Goal: Task Accomplishment & Management: Manage account settings

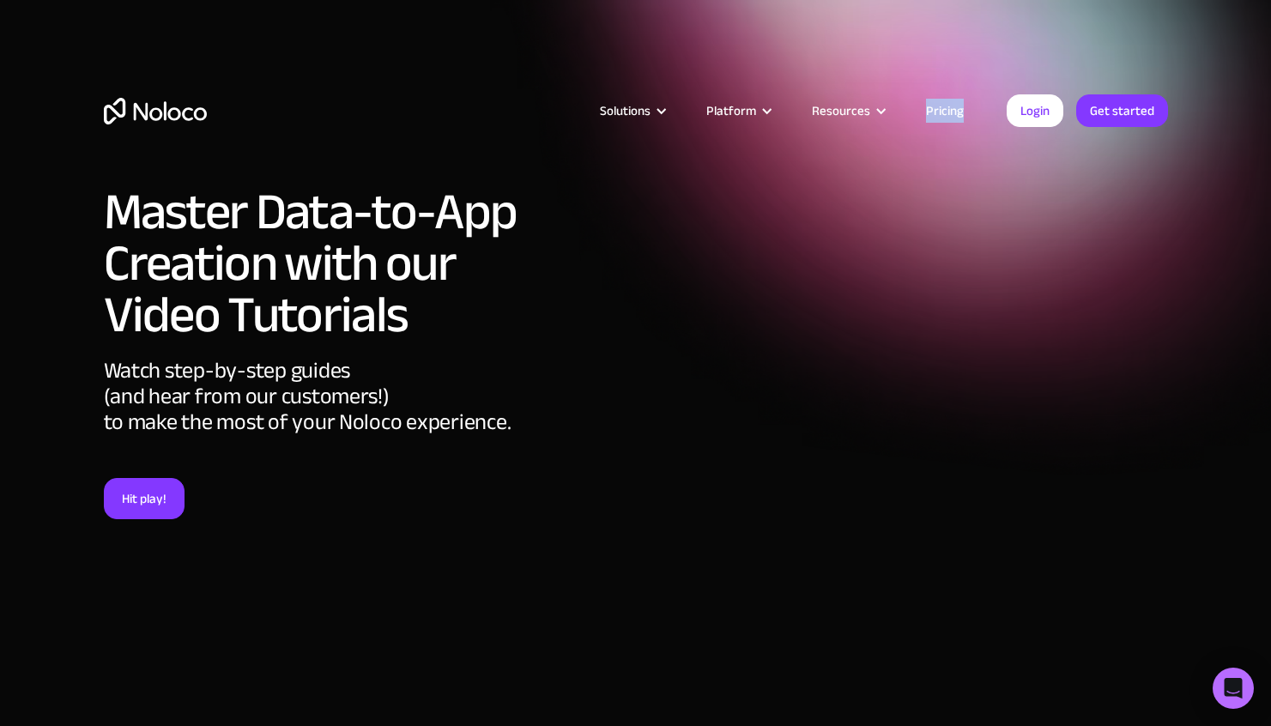
click at [953, 112] on link "Pricing" at bounding box center [945, 111] width 81 height 22
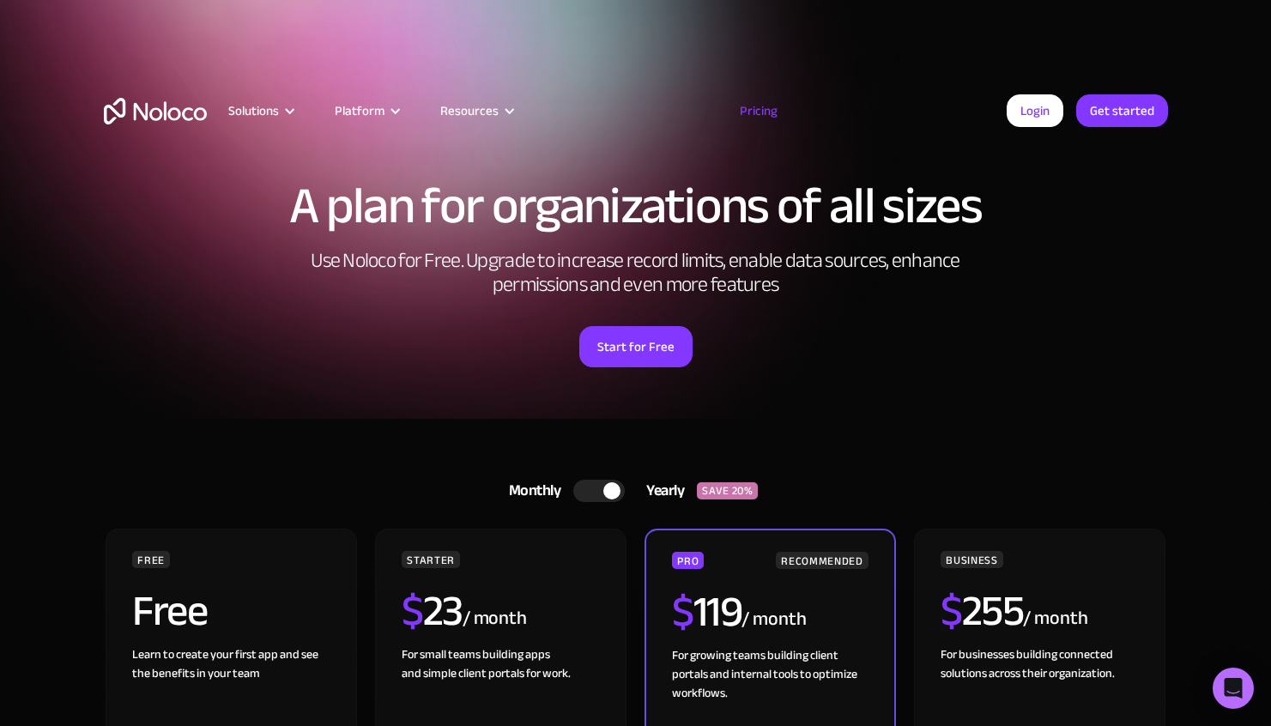
click at [593, 488] on div at bounding box center [598, 491] width 51 height 22
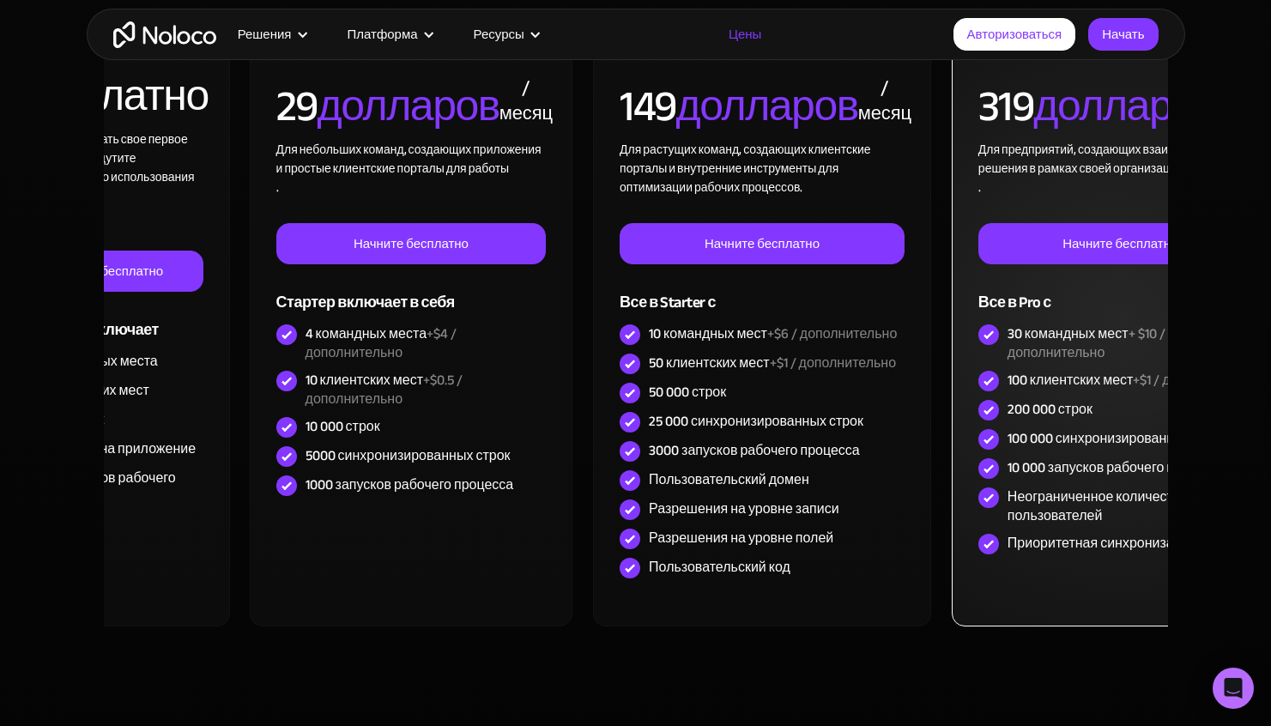
scroll to position [544, 0]
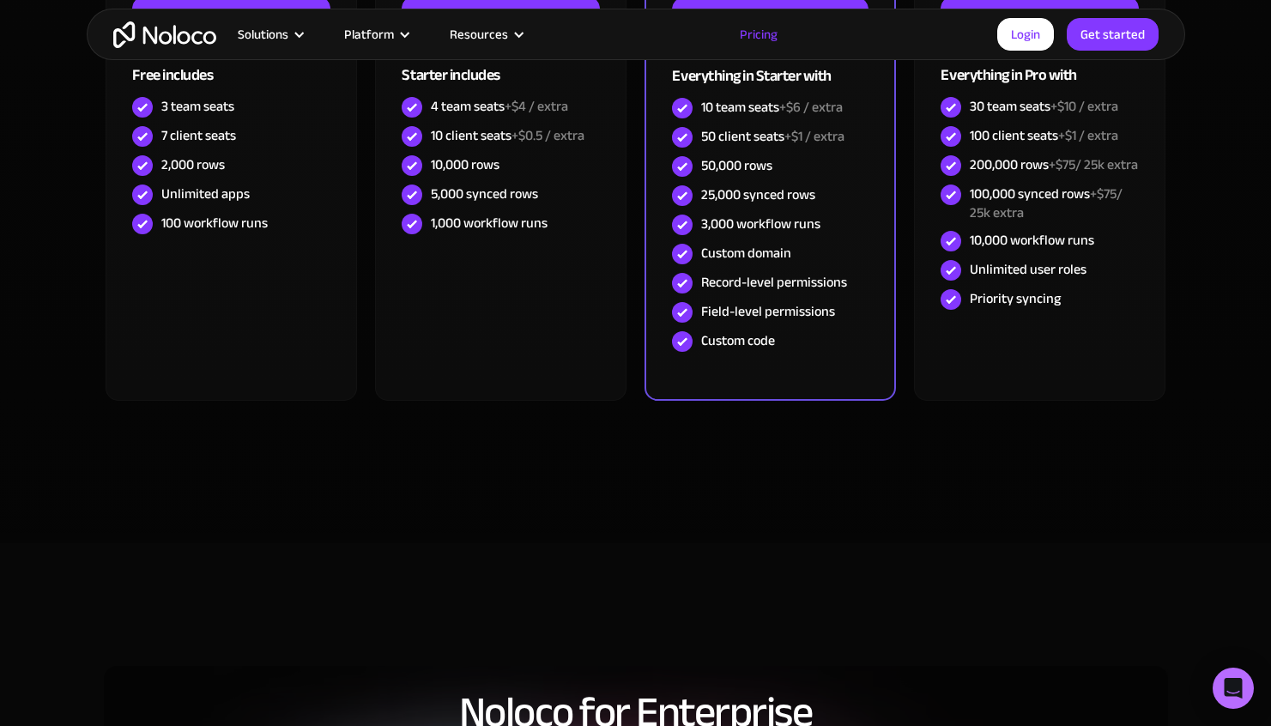
scroll to position [156, 0]
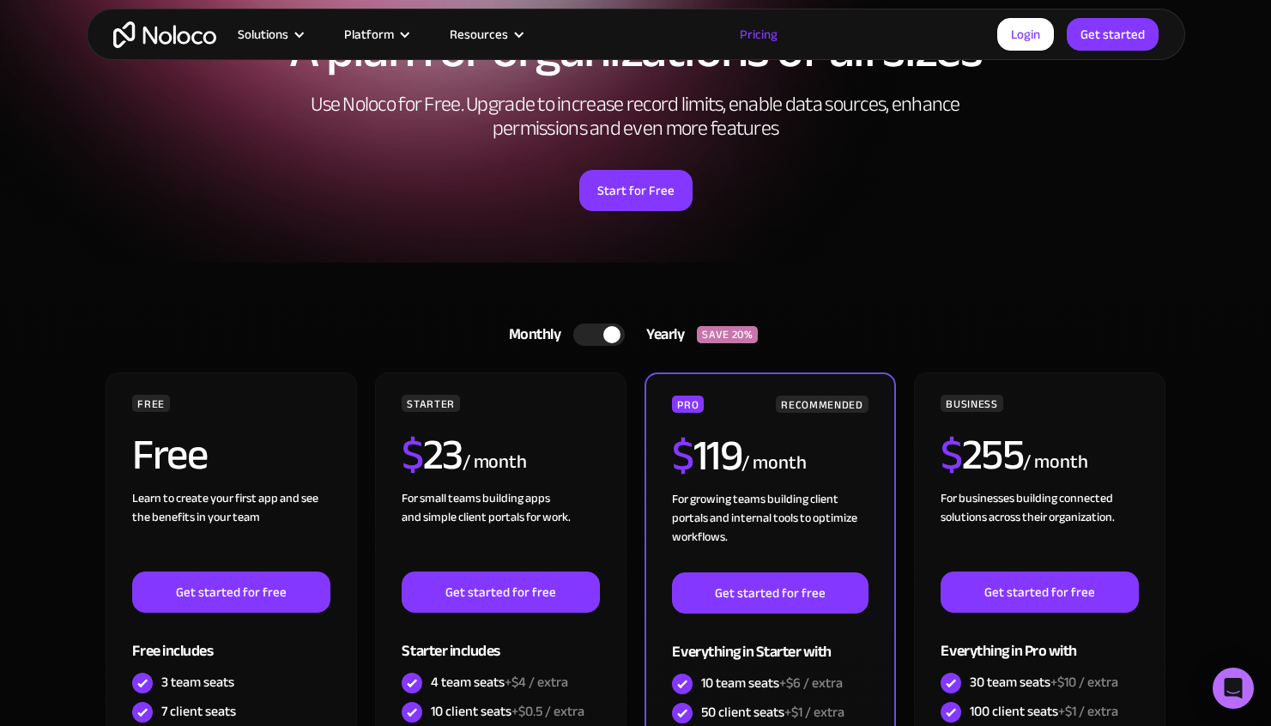
click at [602, 338] on div at bounding box center [598, 335] width 51 height 22
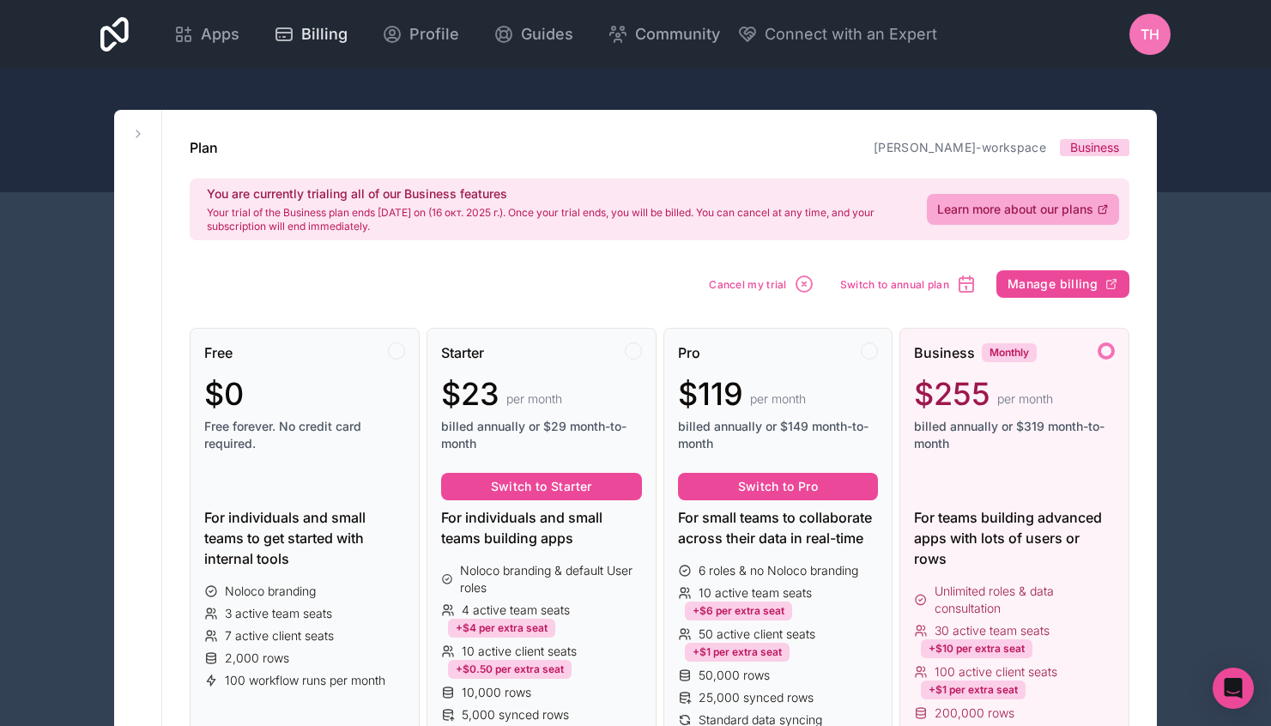
click at [286, 33] on icon at bounding box center [283, 33] width 15 height 0
click at [215, 40] on span "Apps" at bounding box center [220, 34] width 39 height 24
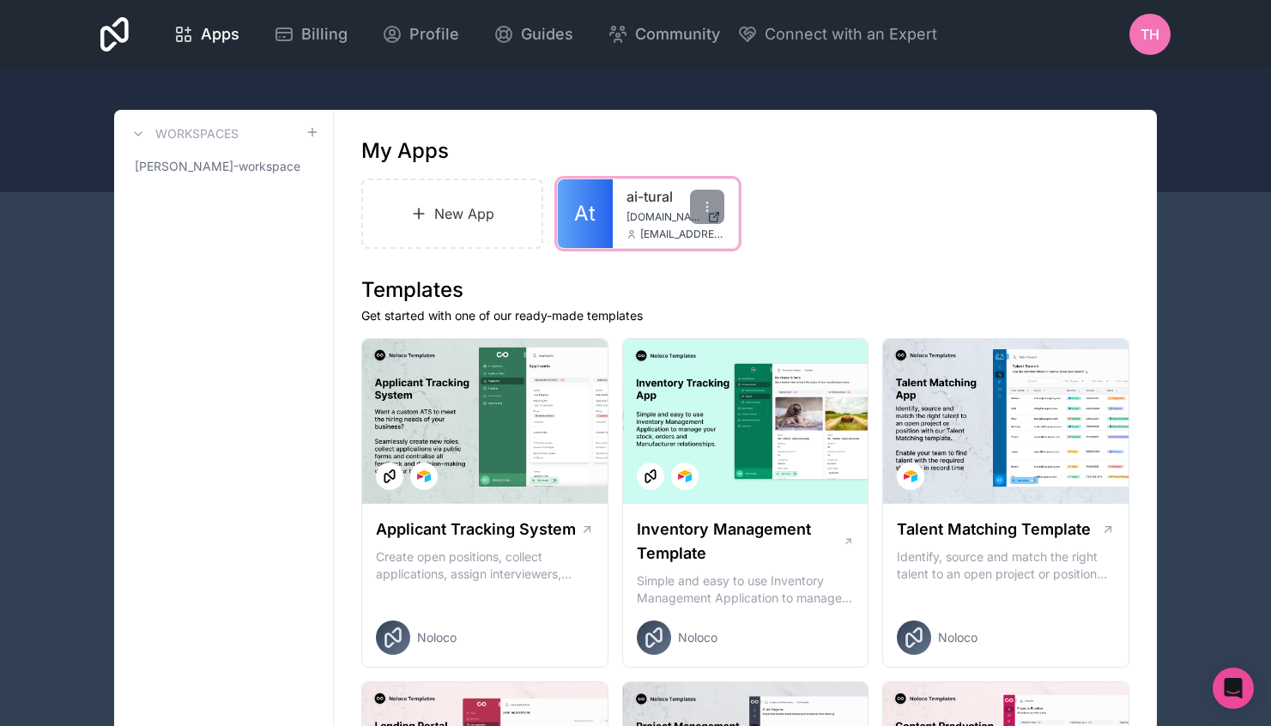
click at [637, 214] on span "[DOMAIN_NAME]" at bounding box center [664, 217] width 74 height 14
click at [705, 208] on icon at bounding box center [707, 207] width 14 height 14
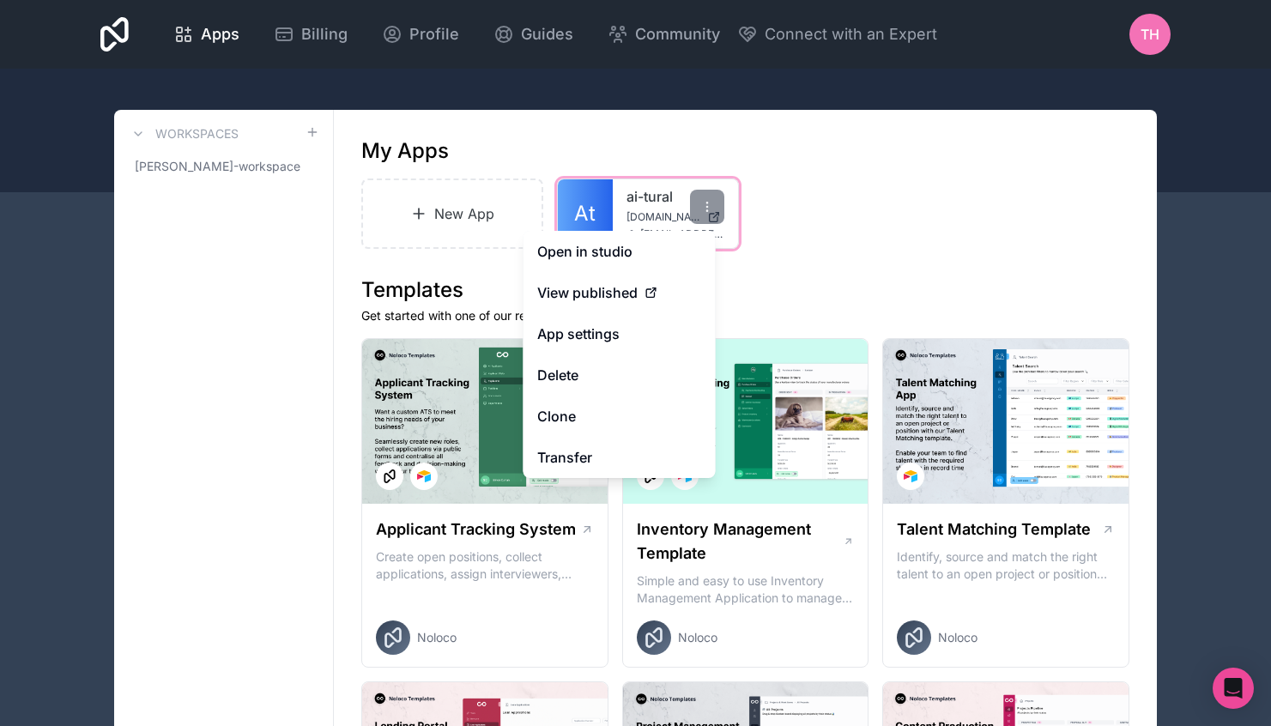
click at [627, 189] on link "ai-tural" at bounding box center [676, 196] width 98 height 21
